Goal: Task Accomplishment & Management: Complete application form

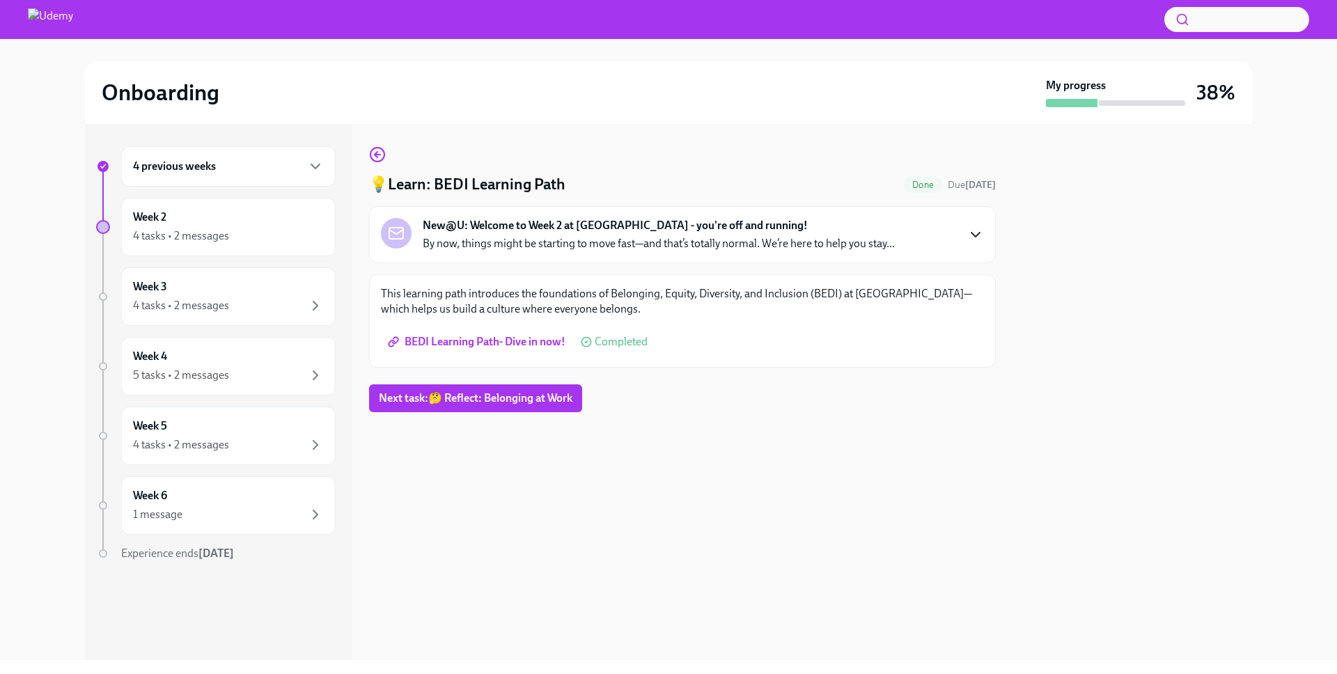
click at [975, 230] on icon "button" at bounding box center [975, 234] width 17 height 17
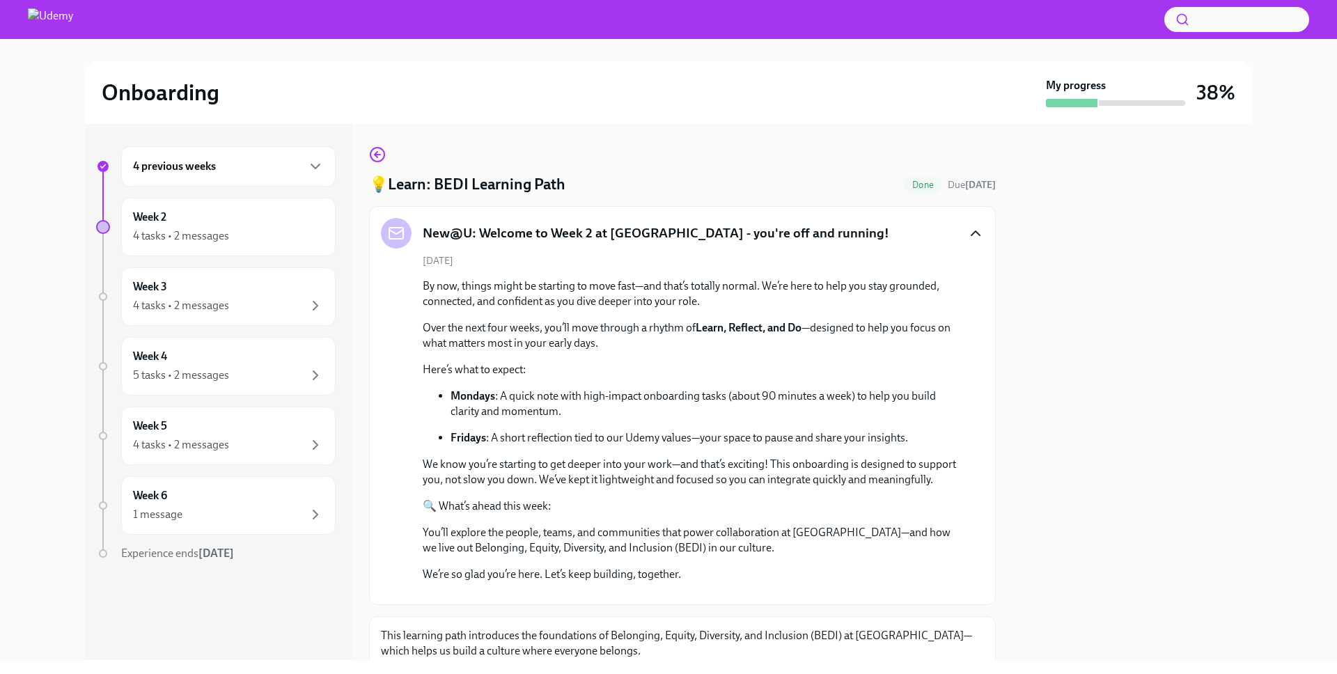
click at [967, 231] on icon "button" at bounding box center [975, 233] width 17 height 17
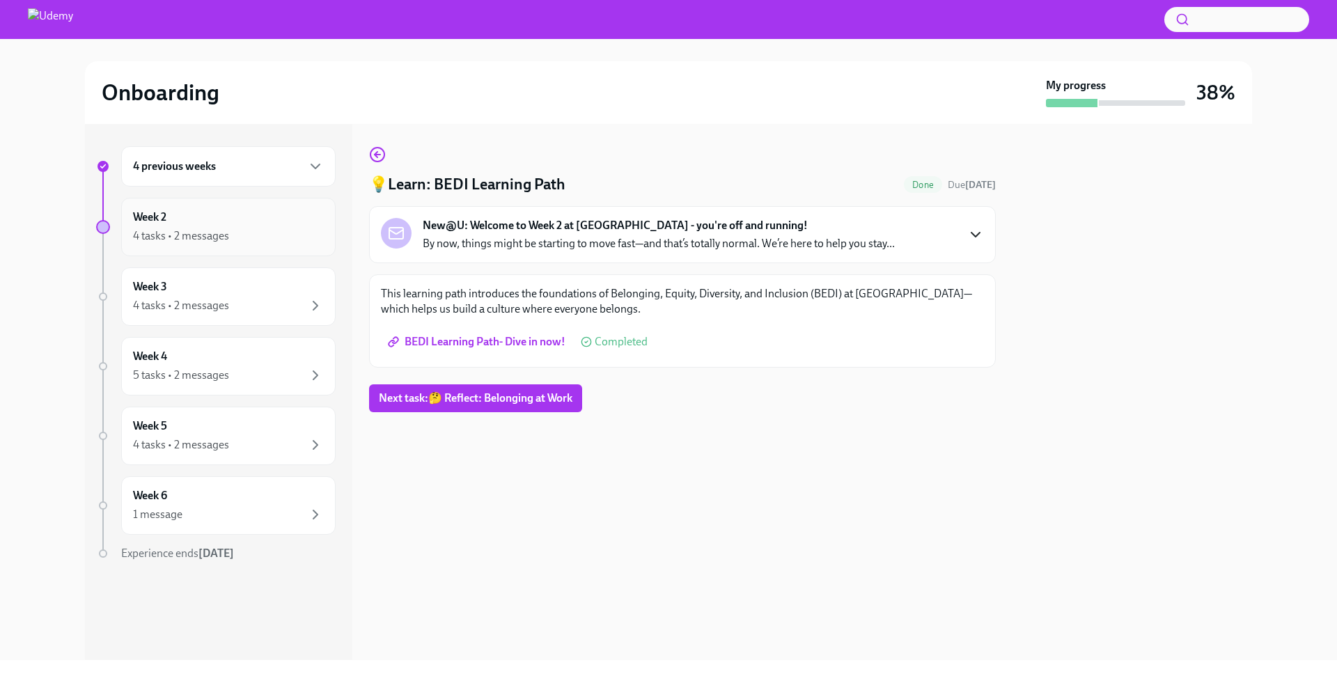
click at [267, 234] on div "4 tasks • 2 messages" at bounding box center [228, 236] width 191 height 17
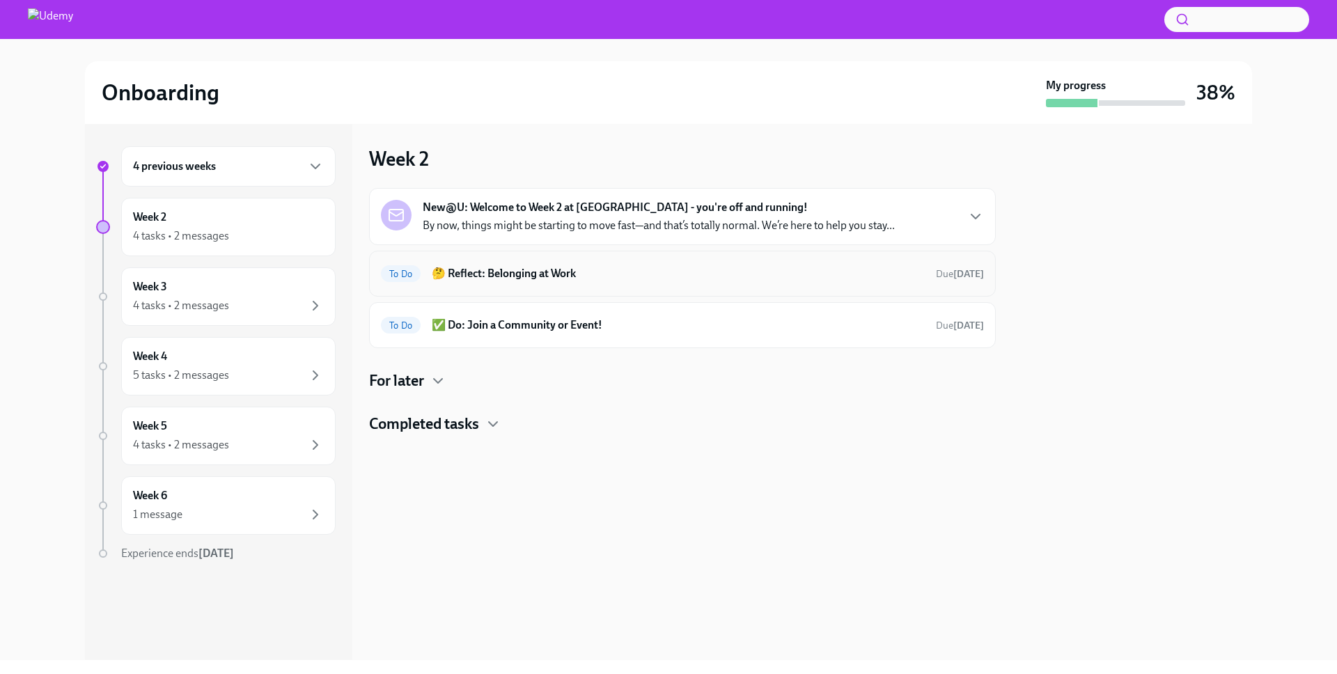
click at [835, 268] on h6 "🤔 Reflect: Belonging at Work" at bounding box center [678, 273] width 493 height 15
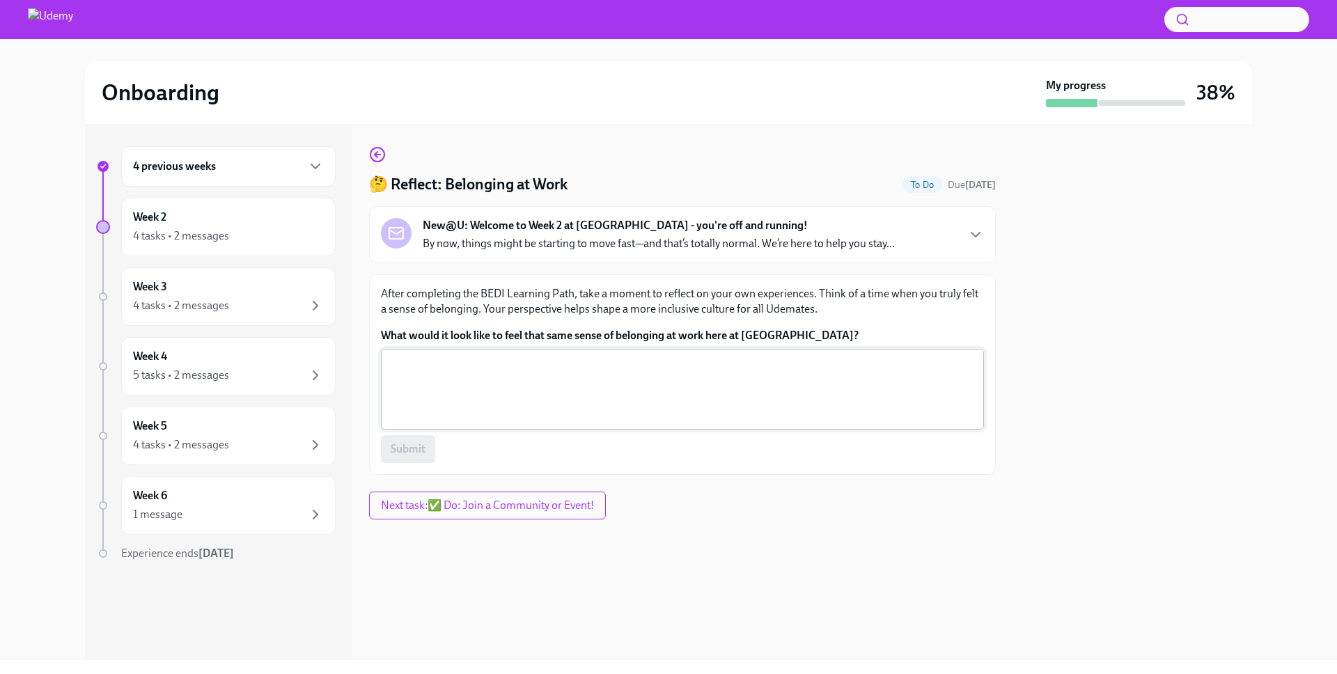
click at [646, 374] on textarea "What would it look like to feel that same sense of belonging at work here at Ud…" at bounding box center [682, 389] width 586 height 67
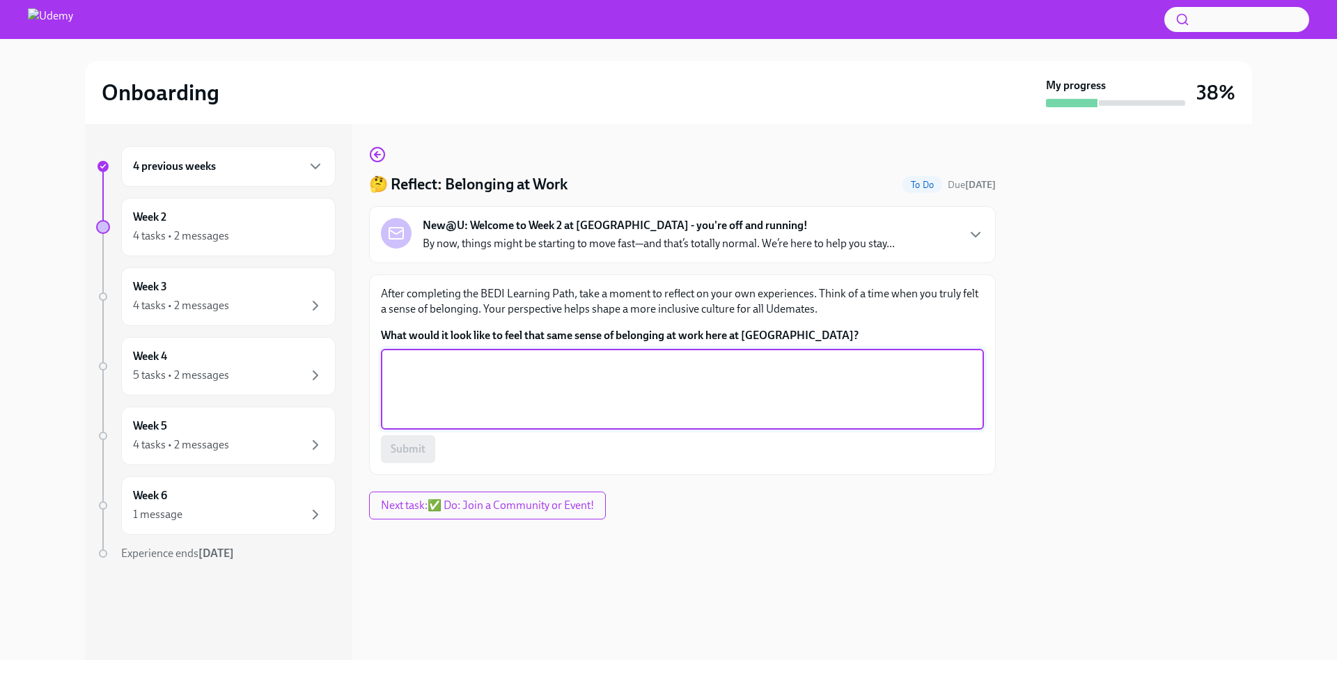
paste textarea "Excited to be part of the Parents community—feeling really happy about this new…"
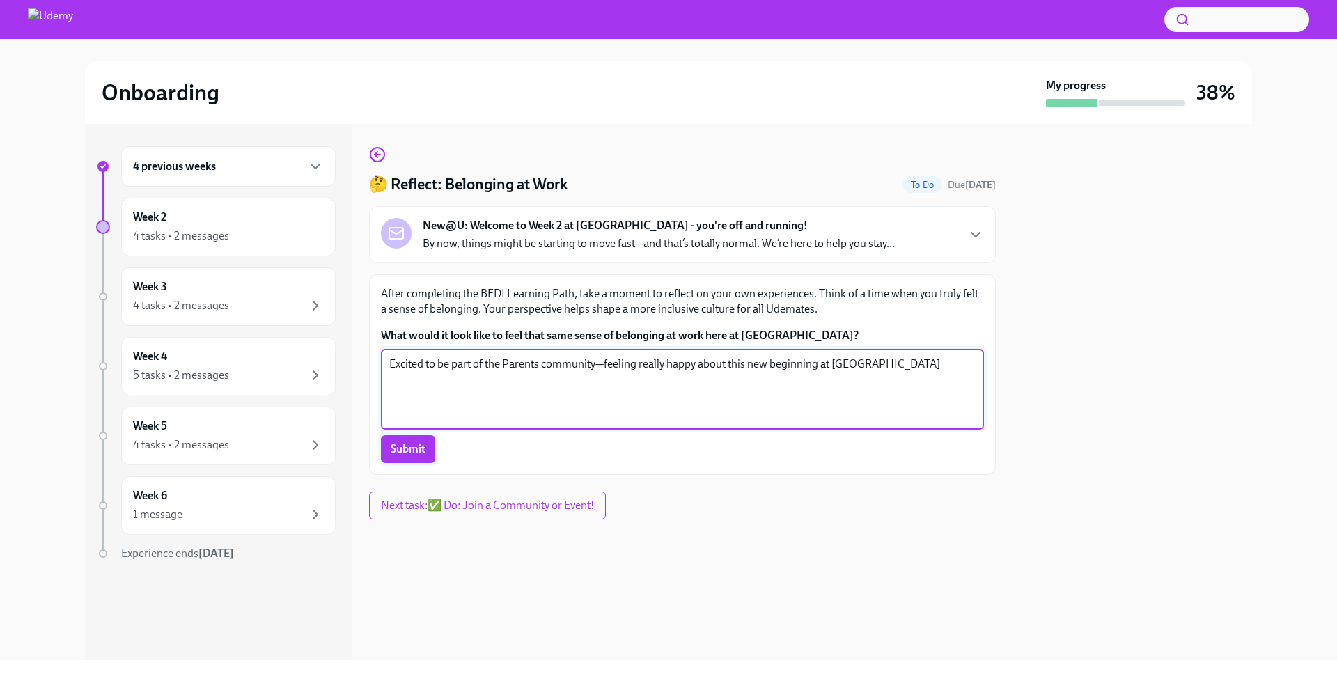
type textarea "Excited to be part of the Parents community—feeling really happy about this new…"
click at [417, 453] on span "Submit" at bounding box center [408, 449] width 35 height 14
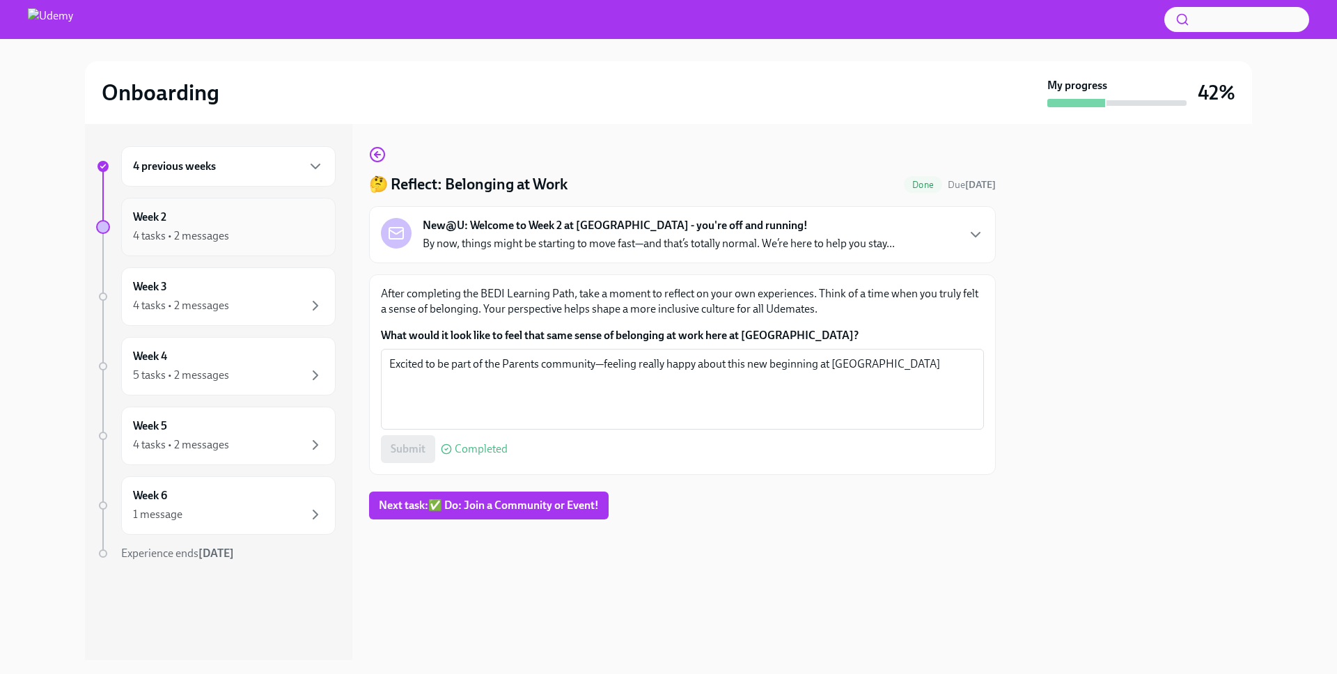
click at [183, 228] on div "4 tasks • 2 messages" at bounding box center [181, 235] width 96 height 15
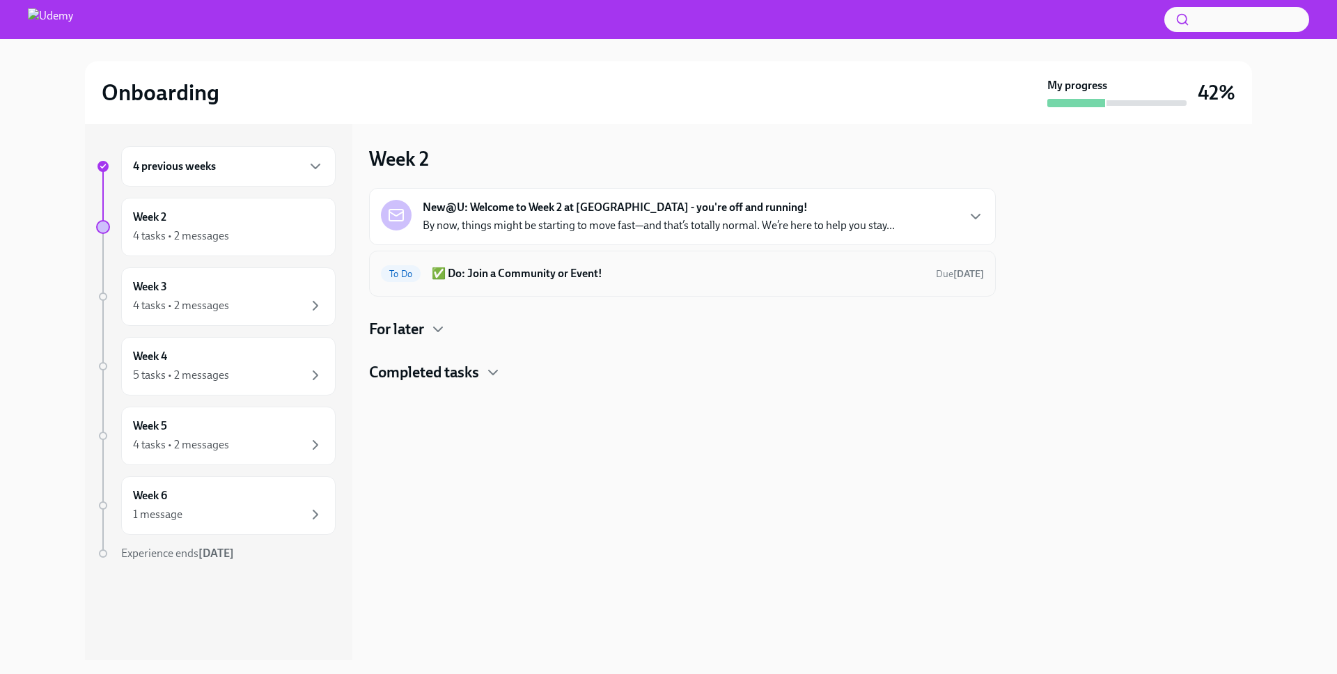
click at [498, 263] on div "To Do ✅ Do: Join a Community or Event! Due [DATE]" at bounding box center [682, 273] width 603 height 22
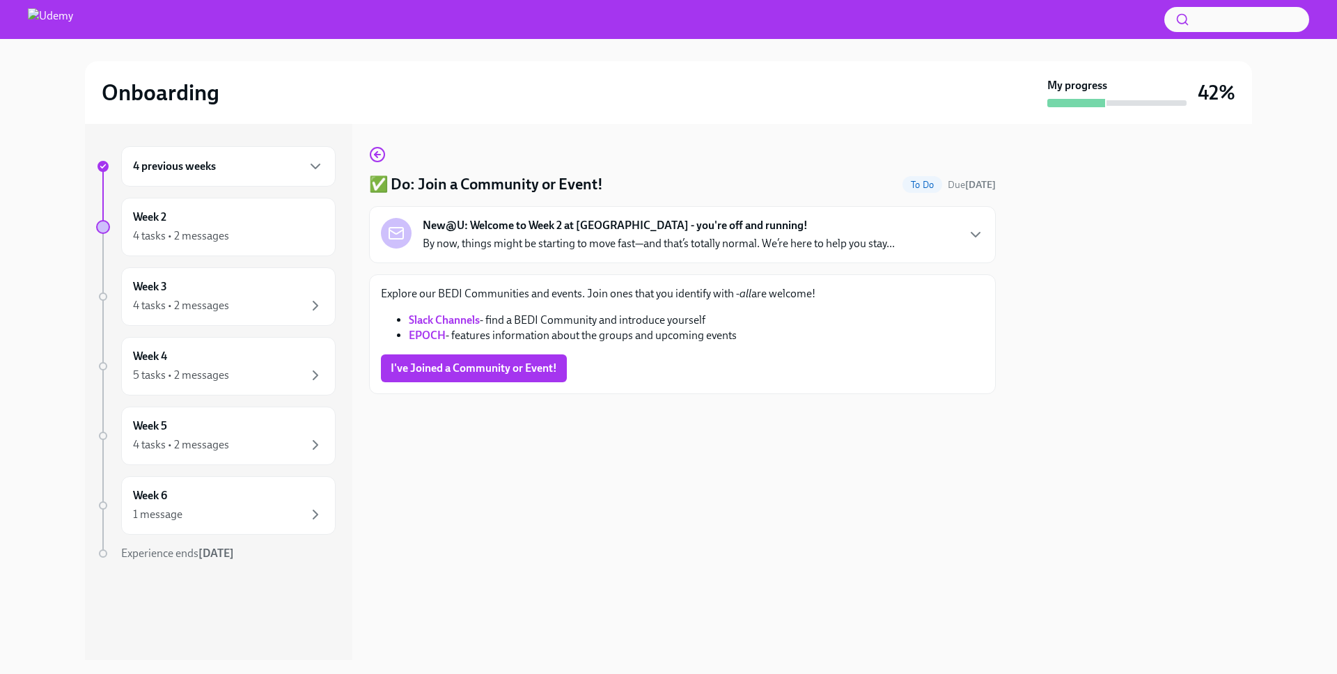
drag, startPoint x: 385, startPoint y: 295, endPoint x: 780, endPoint y: 320, distance: 396.2
click at [831, 299] on p "Explore our BEDI Communities and events. Join ones that you identify with - all…" at bounding box center [682, 293] width 603 height 15
click at [499, 372] on span "I've Joined a Community or Event!" at bounding box center [474, 368] width 166 height 14
click at [474, 236] on p "By now, things might be starting to move fast—and that’s totally normal. We’re …" at bounding box center [659, 243] width 472 height 15
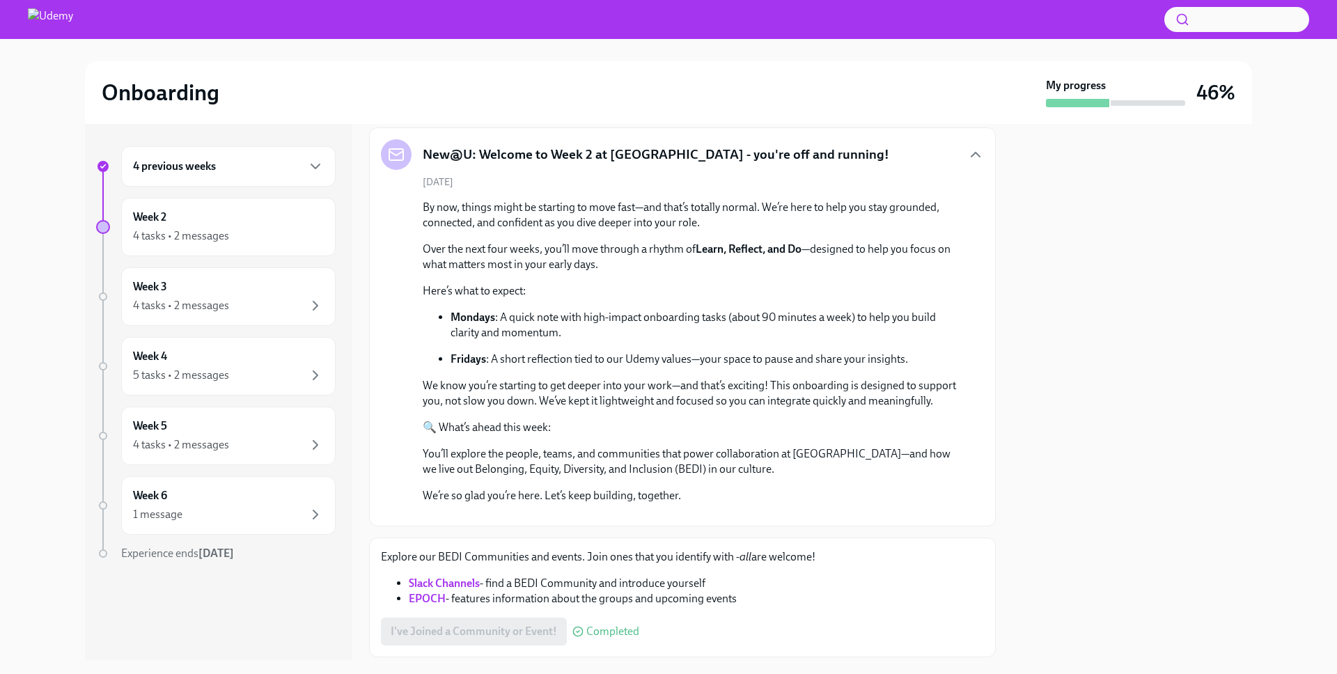
scroll to position [77, 0]
click at [265, 237] on div "4 tasks • 2 messages" at bounding box center [228, 236] width 191 height 17
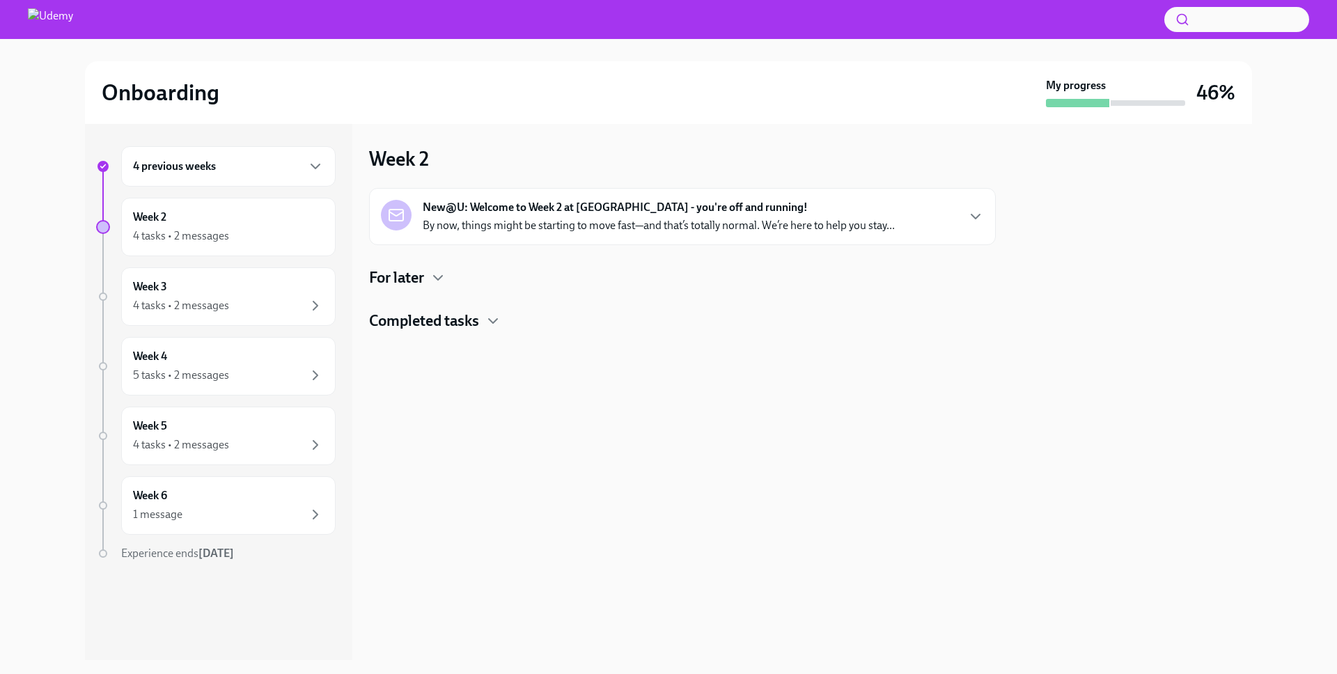
click at [400, 276] on h4 "For later" at bounding box center [396, 277] width 55 height 21
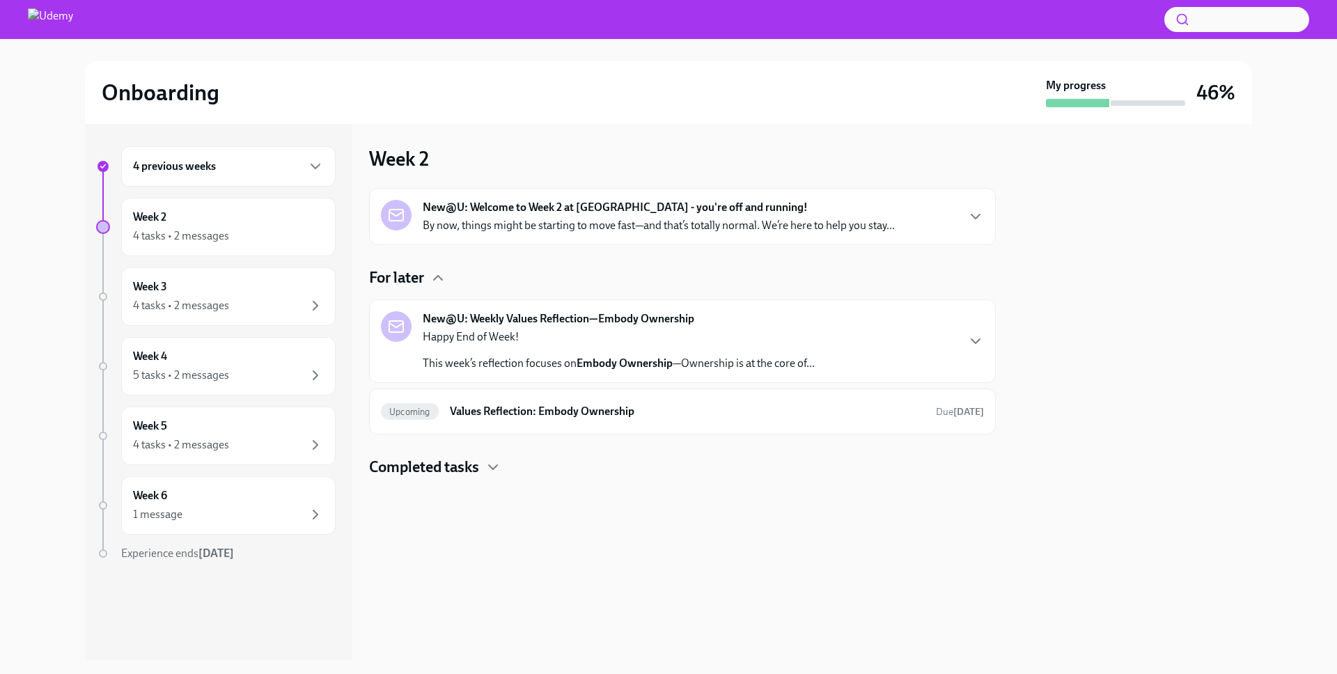
click at [508, 345] on div "Happy End of Week! This week’s reflection focuses on Embody Ownership —Ownershi…" at bounding box center [619, 350] width 392 height 42
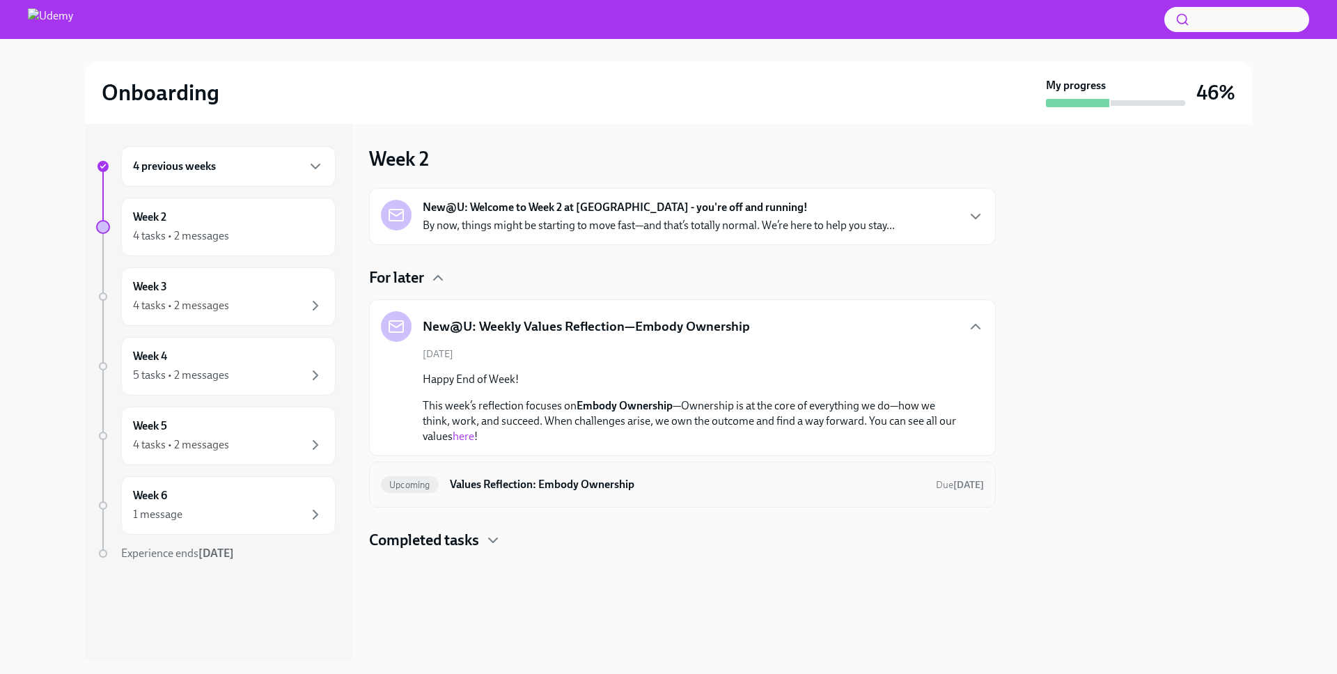
click at [561, 494] on div "Upcoming Values Reflection: Embody Ownership Due [DATE]" at bounding box center [682, 484] width 603 height 22
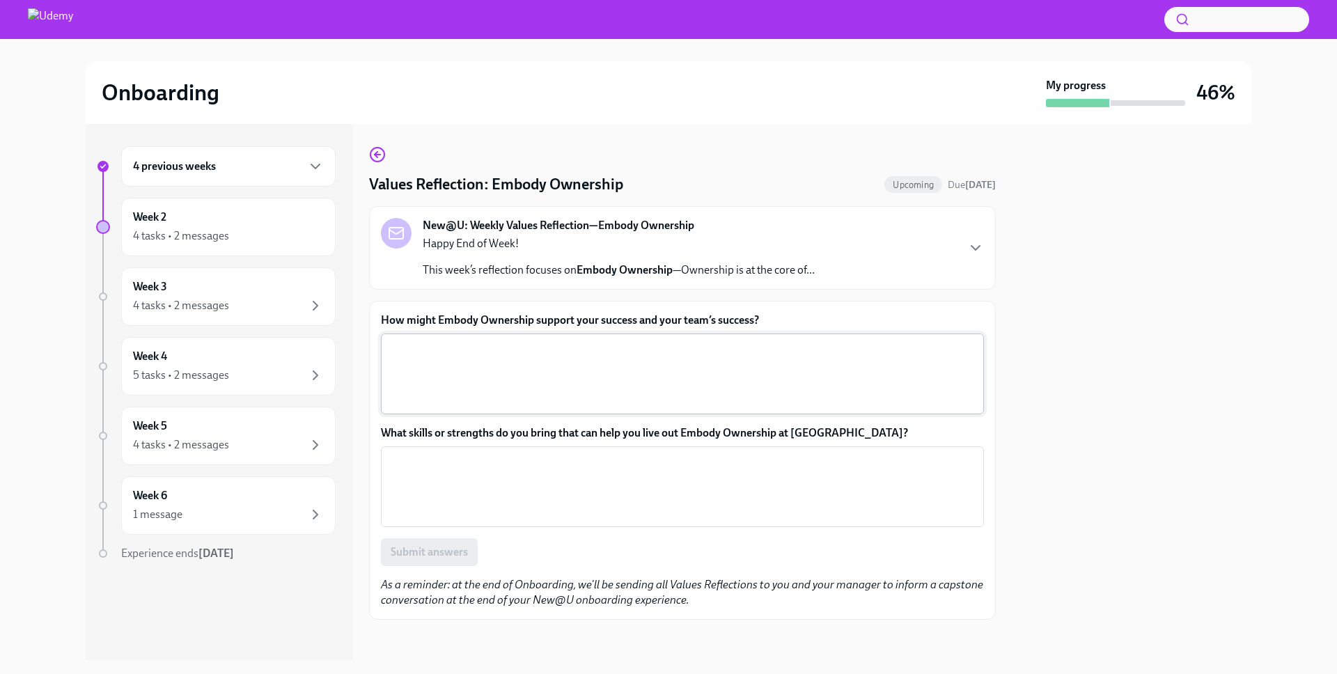
click at [517, 369] on textarea "How might Embody Ownership support your success and your team’s success?" at bounding box center [682, 373] width 586 height 67
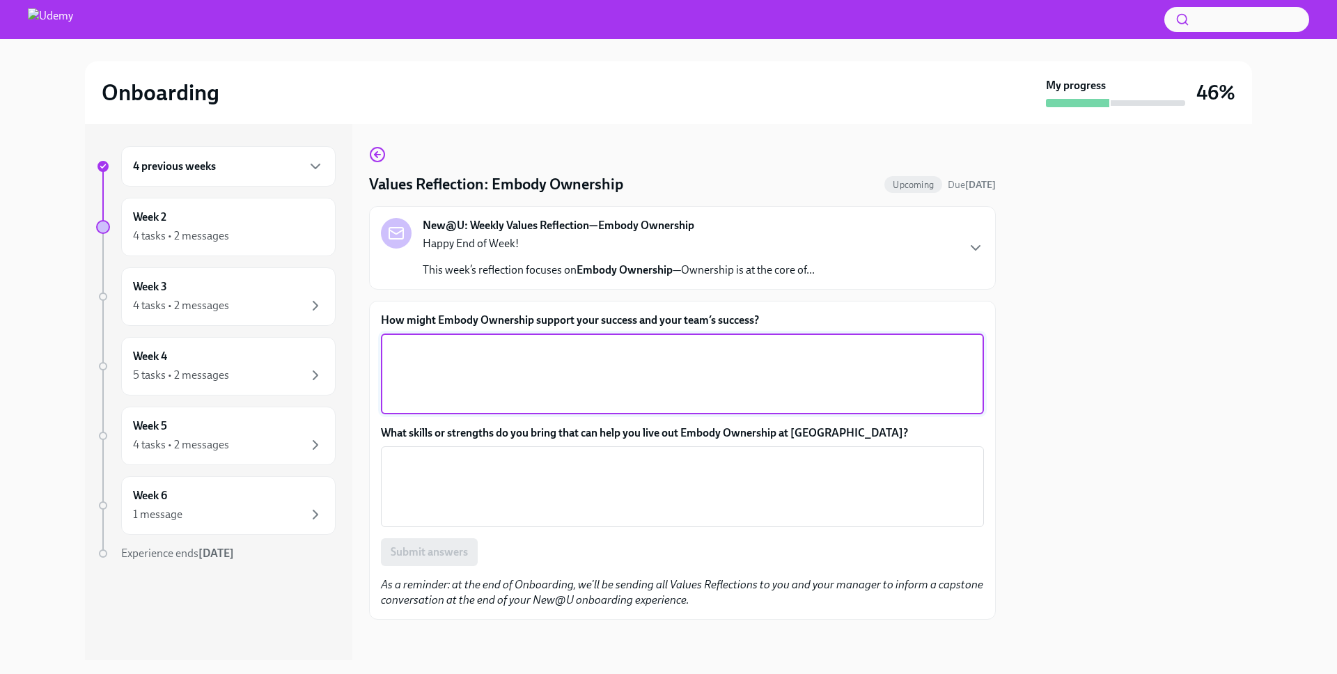
scroll to position [4, 0]
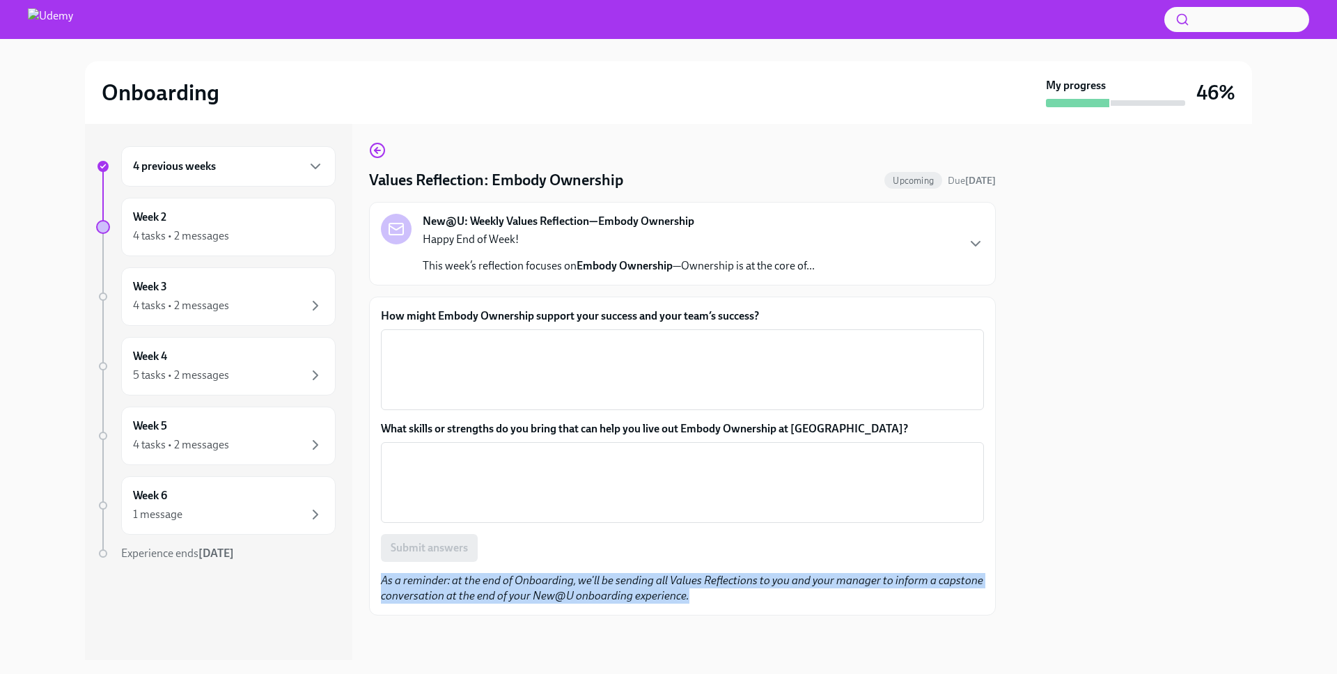
drag, startPoint x: 751, startPoint y: 602, endPoint x: 414, endPoint y: 582, distance: 338.3
click at [372, 581] on div "How might Embody Ownership support your success and your team’s success? x ​ Wh…" at bounding box center [682, 456] width 627 height 319
copy em "As a reminder: at the end of Onboarding, we'll be sending all Values Reflection…"
click at [194, 231] on div "4 tasks • 2 messages" at bounding box center [181, 235] width 96 height 15
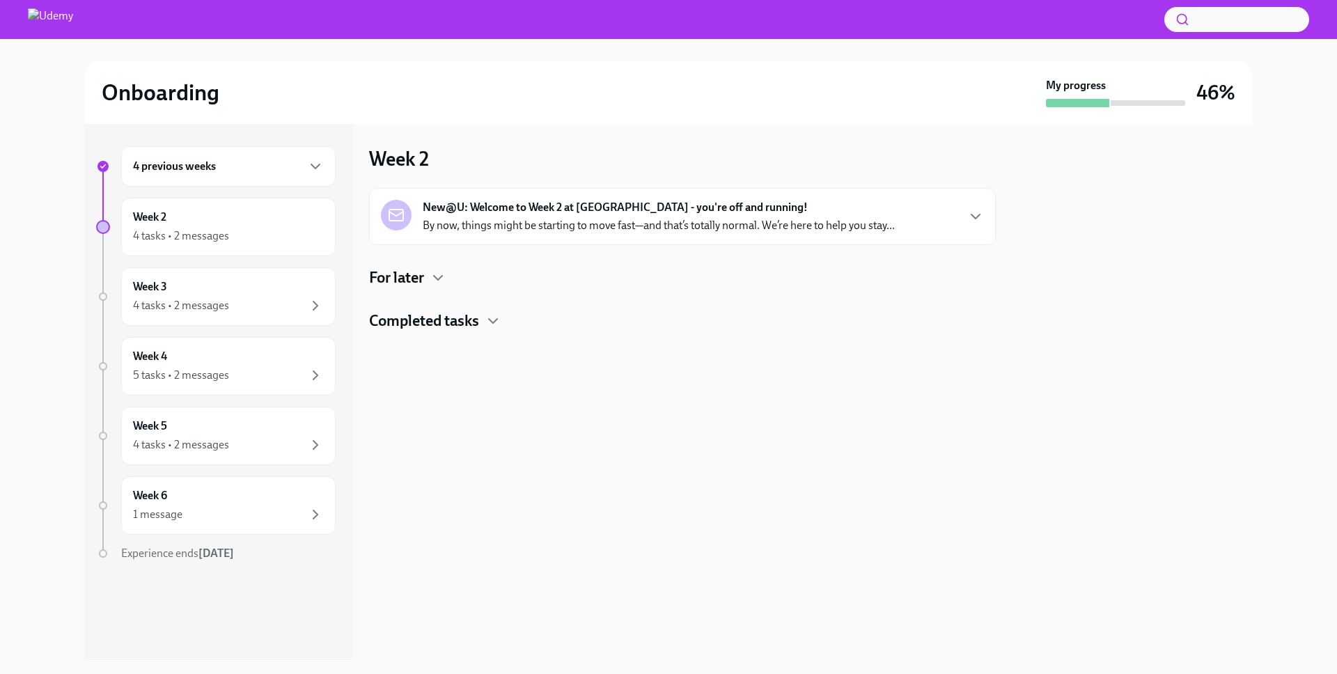
click at [404, 270] on h4 "For later" at bounding box center [396, 277] width 55 height 21
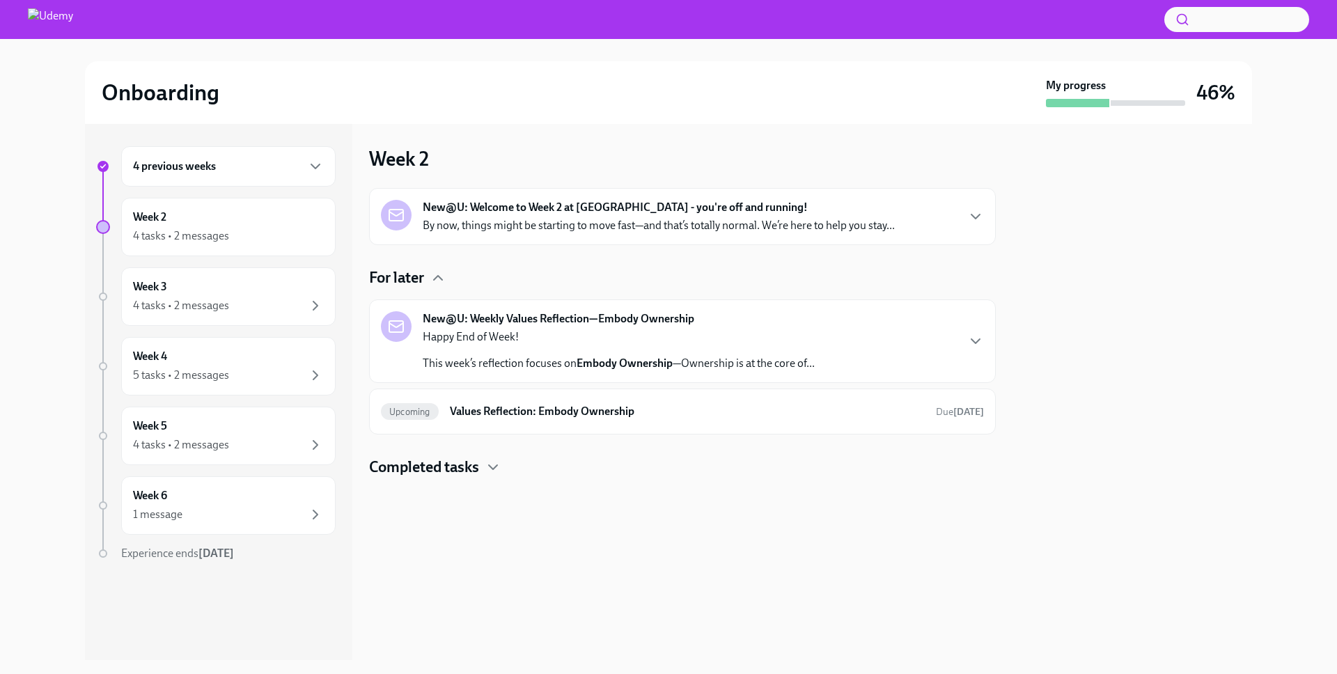
click at [479, 466] on h4 "Completed tasks" at bounding box center [424, 467] width 110 height 21
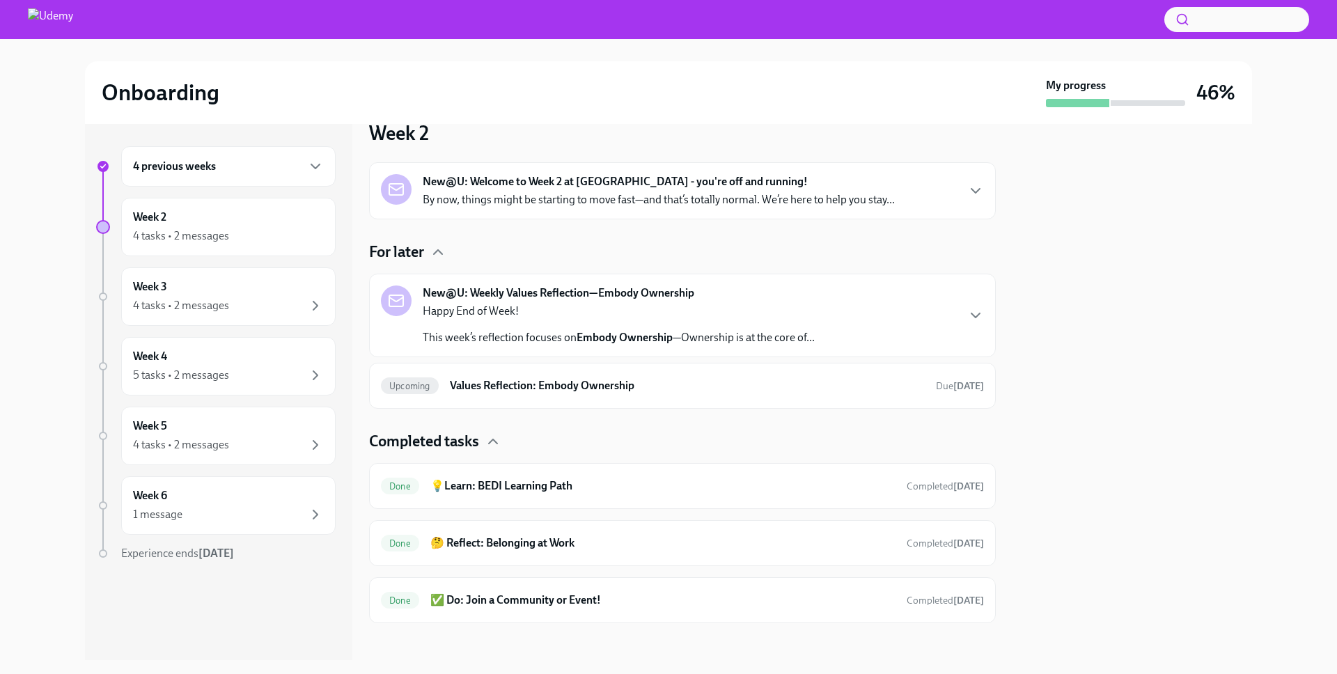
scroll to position [33, 0]
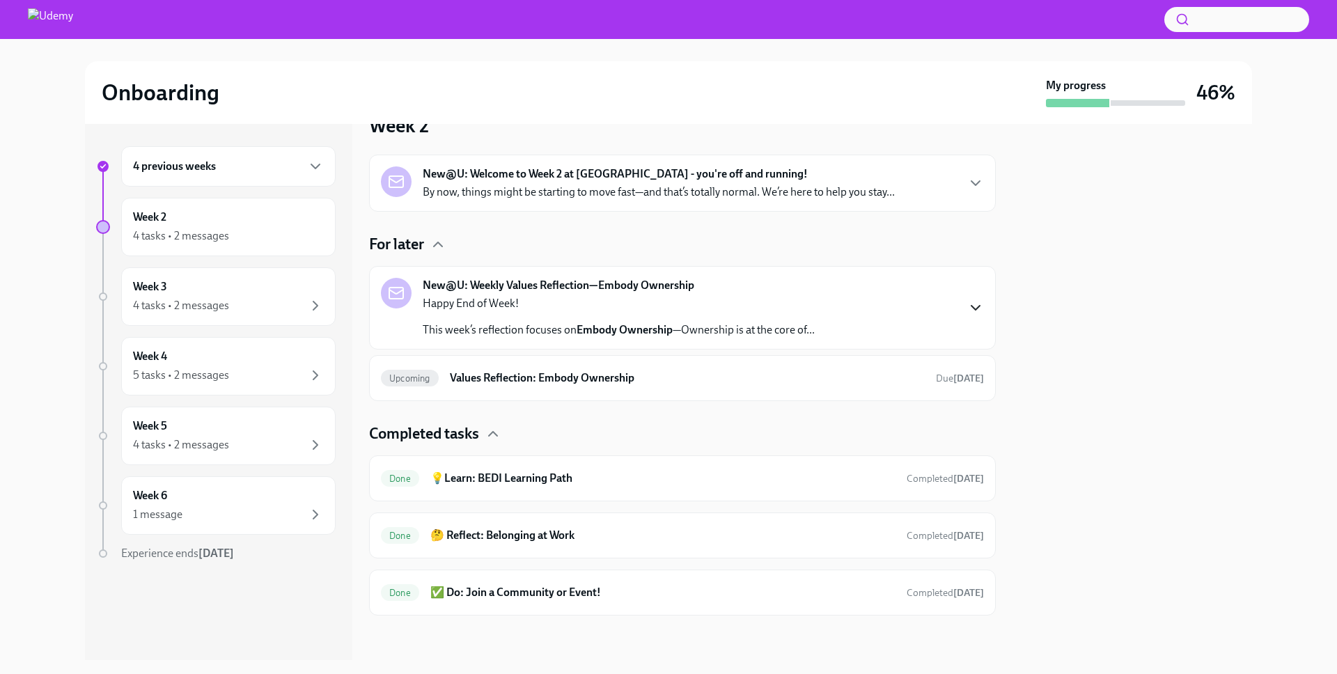
click at [971, 306] on icon "button" at bounding box center [975, 308] width 8 height 4
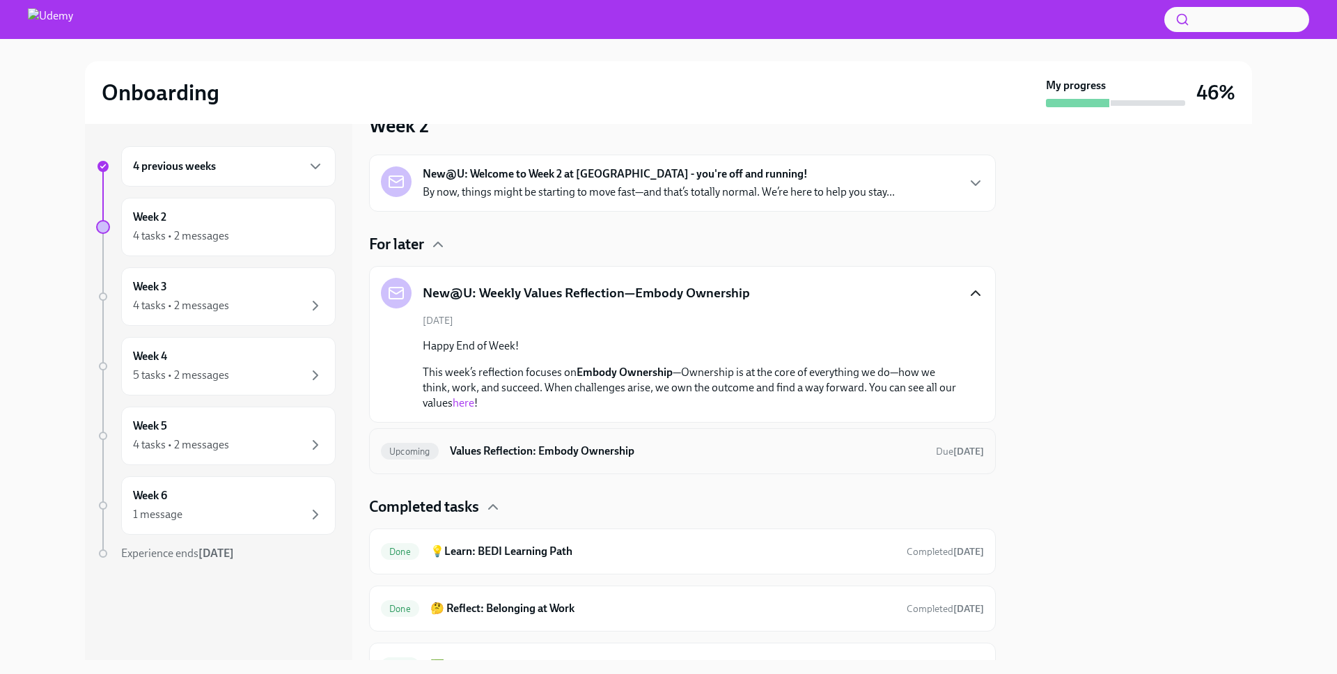
click at [532, 453] on h6 "Values Reflection: Embody Ownership" at bounding box center [687, 450] width 475 height 15
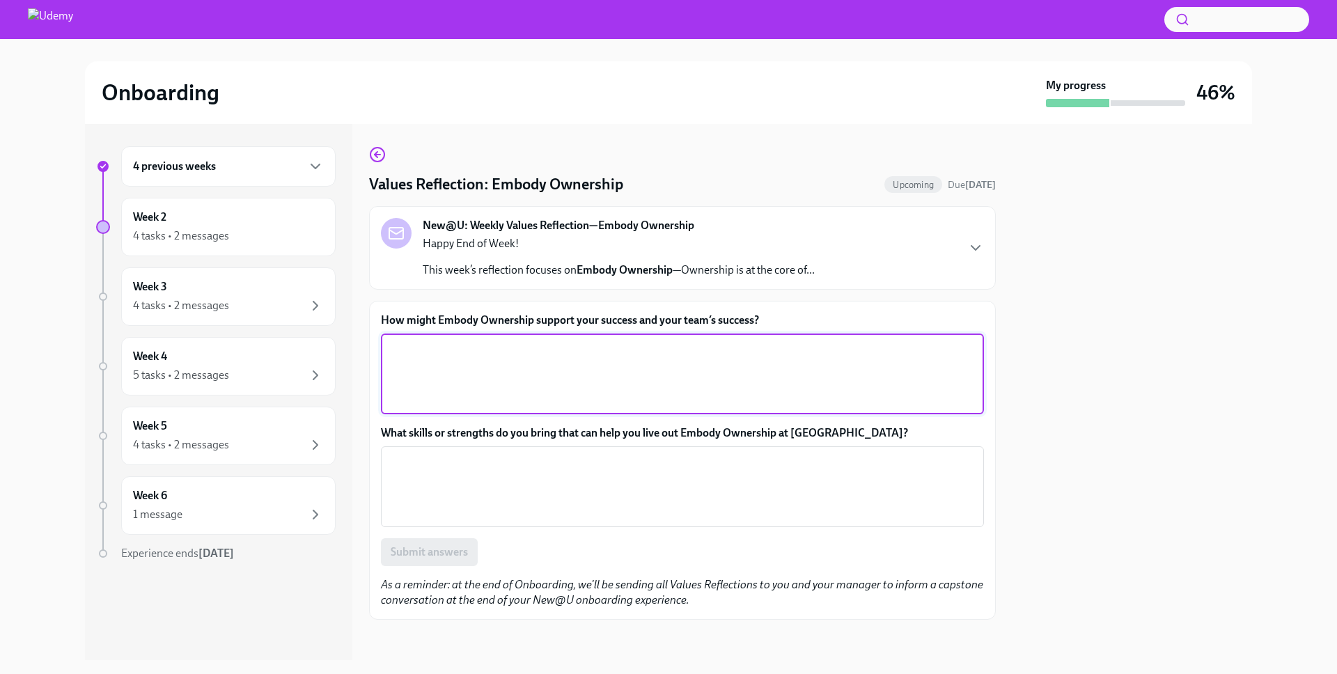
click at [515, 361] on textarea "How might Embody Ownership support your success and your team’s success?" at bounding box center [682, 373] width 586 height 67
paste textarea "In enterprise sales, embodying ownership means driving the entire sales cycle w…"
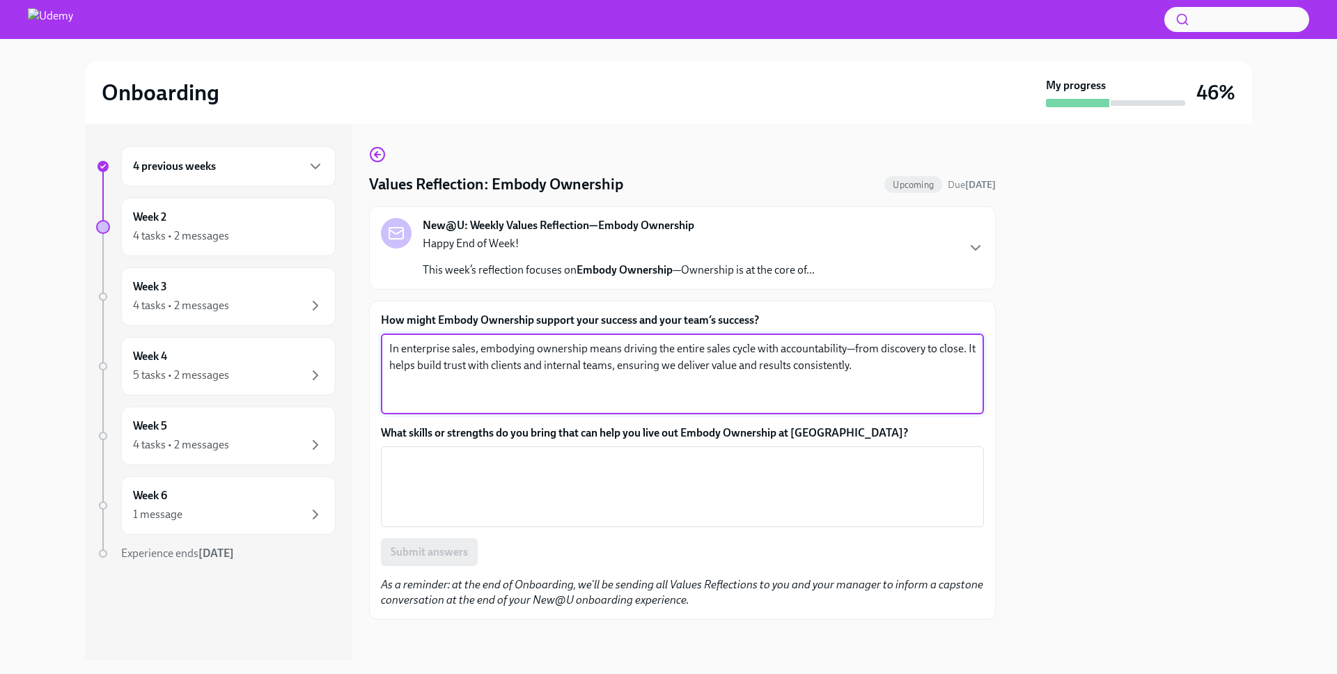
type textarea "In enterprise sales, embodying ownership means driving the entire sales cycle w…"
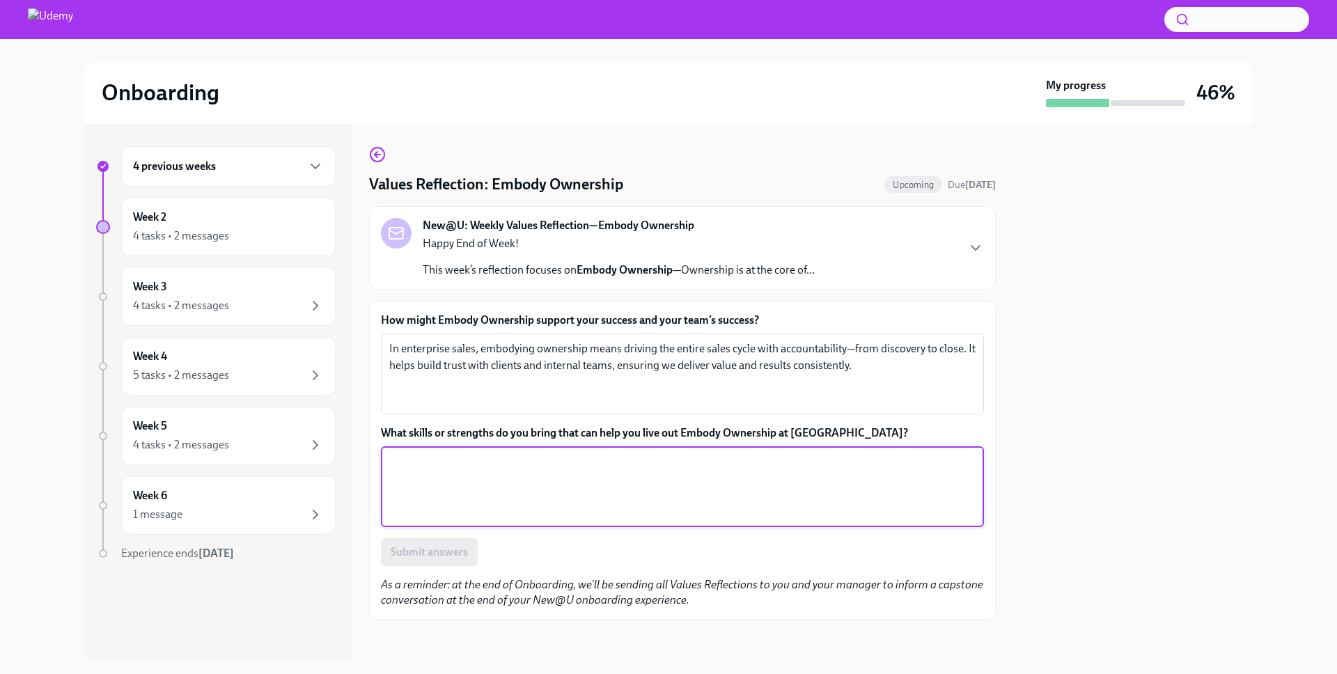
click at [522, 471] on textarea "What skills or strengths do you bring that can help you live out Embody Ownersh…" at bounding box center [682, 486] width 586 height 67
paste textarea "I bring a strong sense of accountability, a focus for action, and a collaborati…"
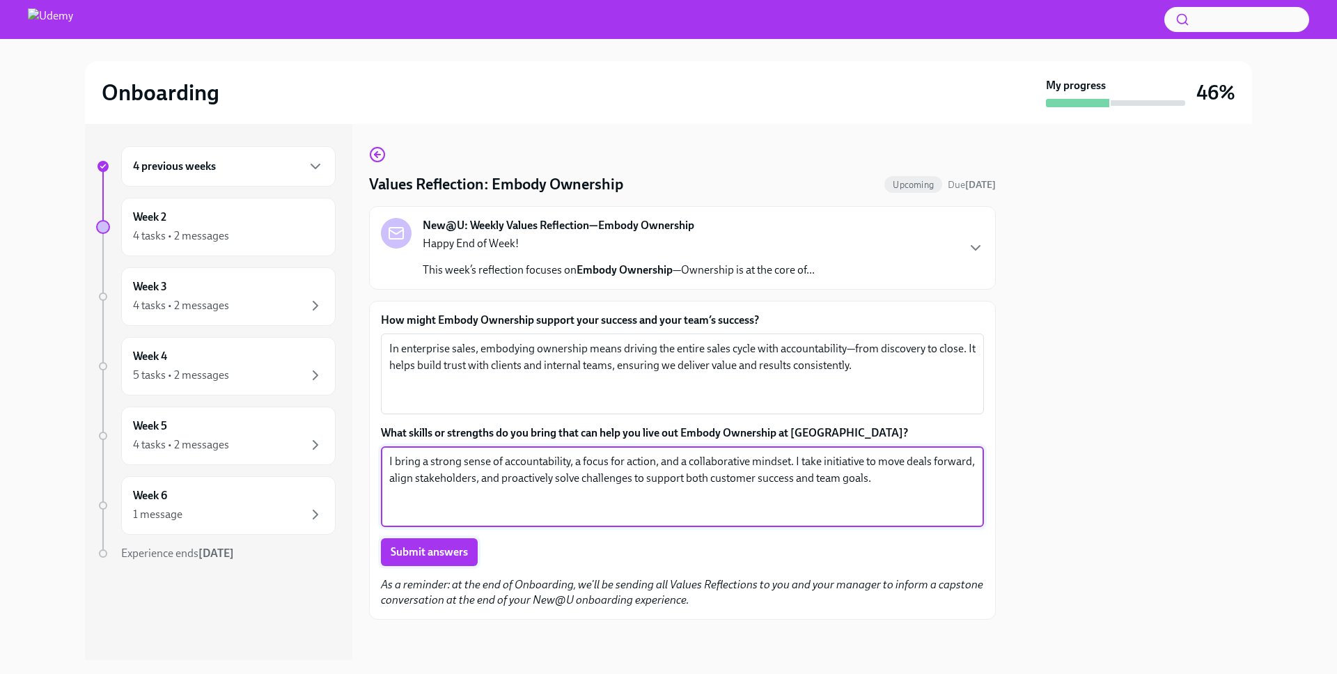
type textarea "I bring a strong sense of accountability, a focus for action, and a collaborati…"
click at [436, 552] on span "Submit answers" at bounding box center [429, 552] width 77 height 14
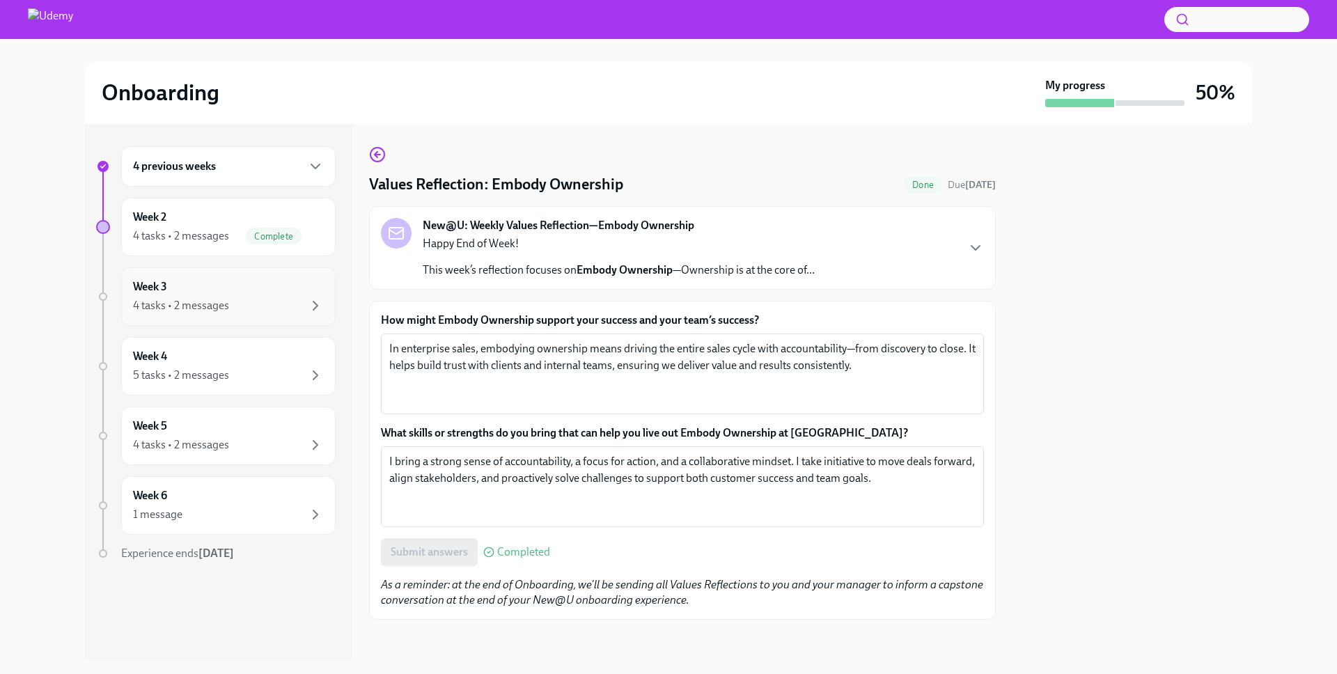
click at [262, 303] on div "4 tasks • 2 messages" at bounding box center [228, 305] width 191 height 17
